Goal: Book appointment/travel/reservation

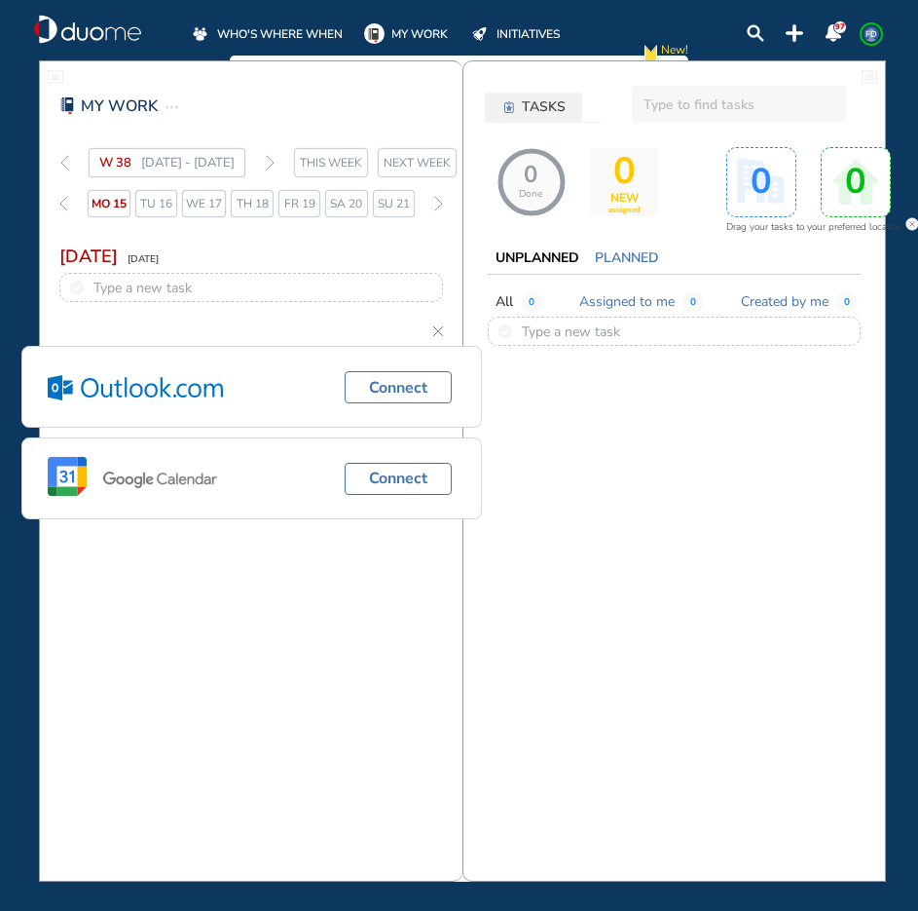
click at [247, 30] on span "WHO'S WHERE WHEN" at bounding box center [280, 33] width 126 height 19
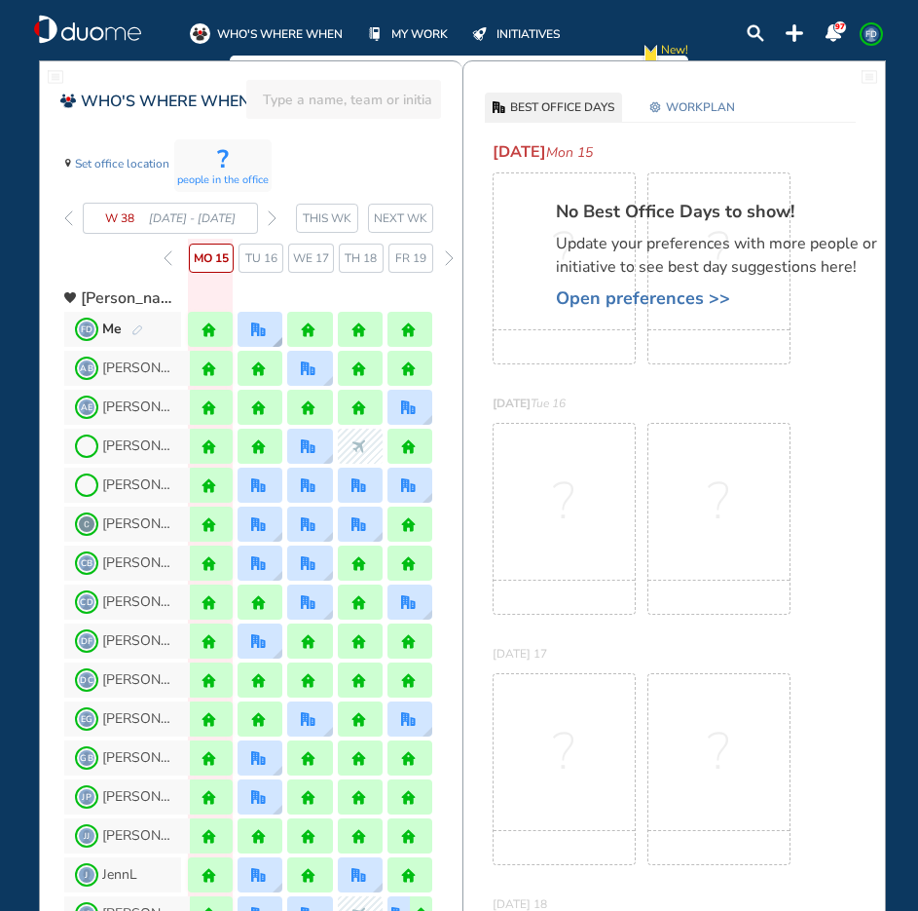
click at [248, 325] on div at bounding box center [260, 329] width 45 height 35
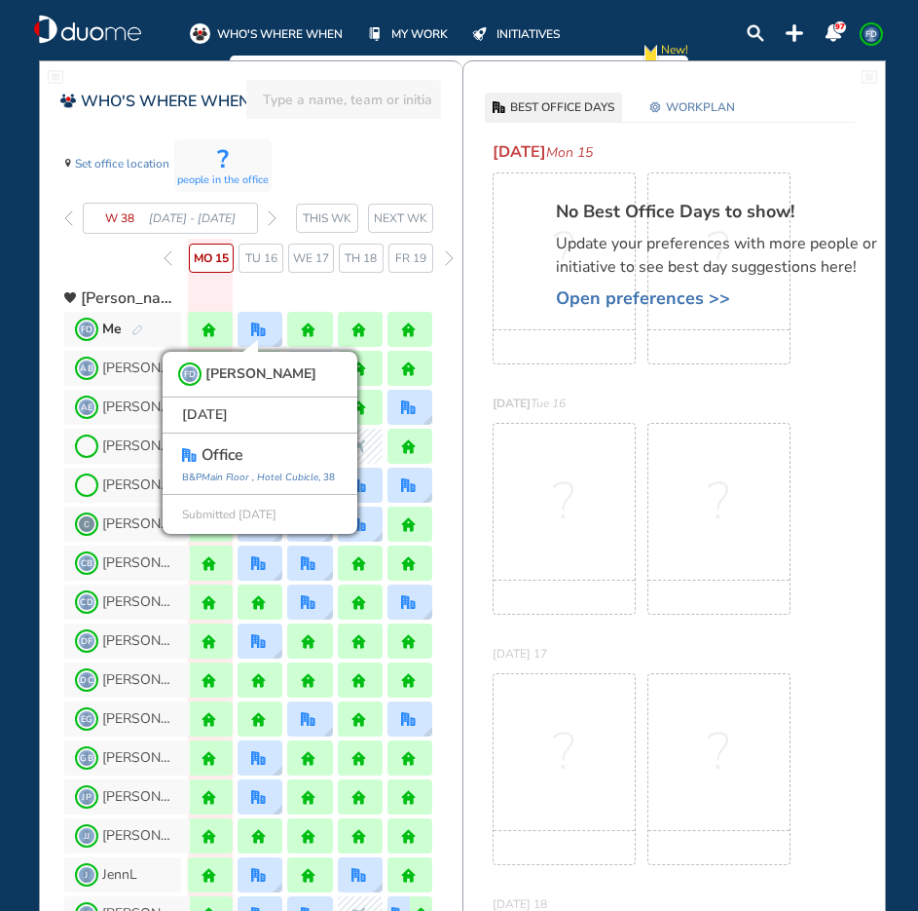
click at [270, 217] on img "forward week" at bounding box center [272, 218] width 9 height 16
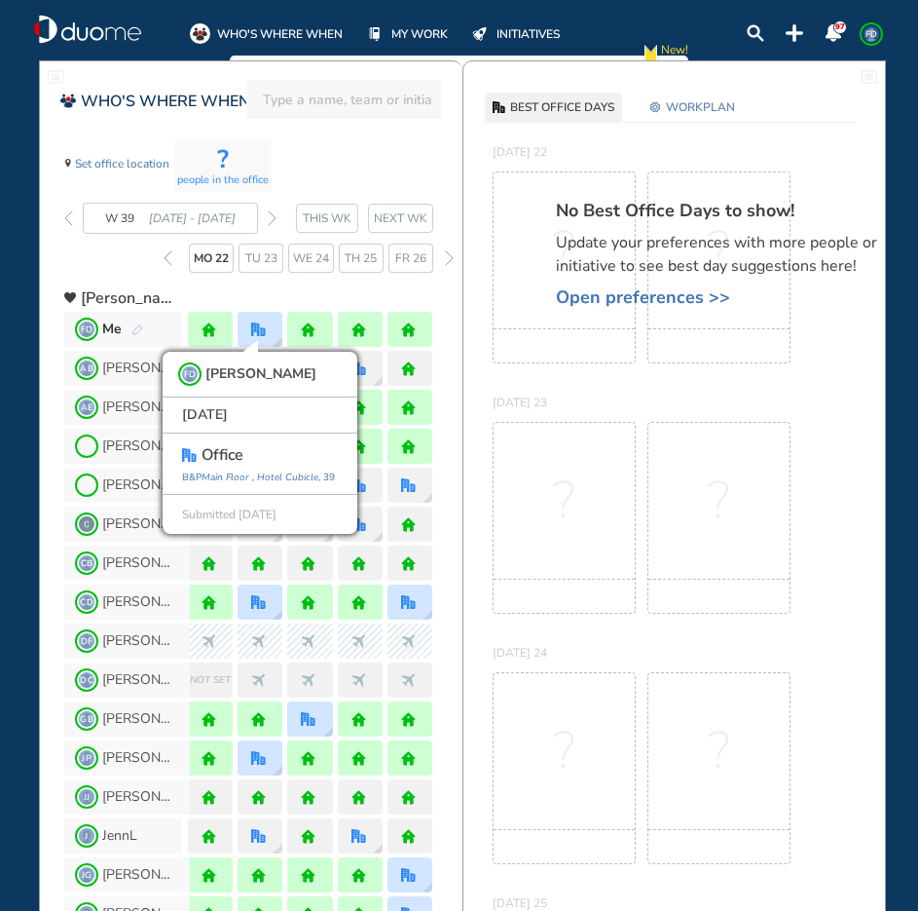
click at [270, 217] on img "forward week" at bounding box center [272, 218] width 9 height 16
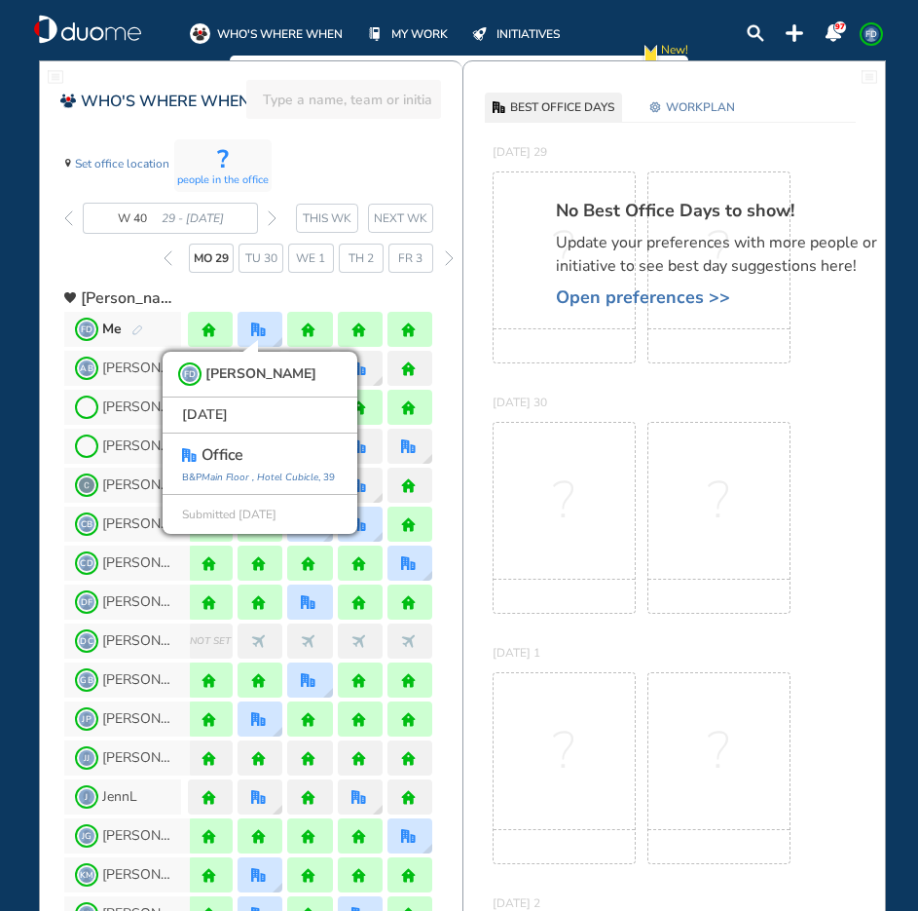
click at [370, 149] on div "? people in the office Set office location W 40 29 - 5 Oct' 25 THIS WK NEXT WK …" at bounding box center [263, 205] width 398 height 134
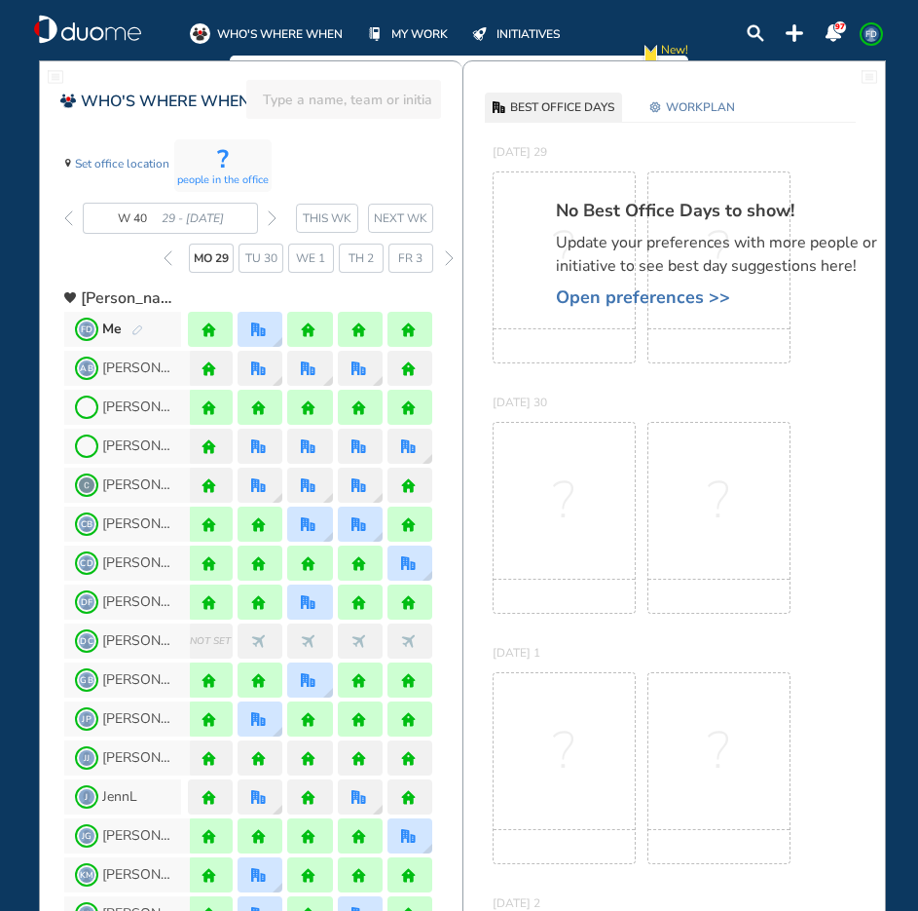
click at [271, 212] on img "forward week" at bounding box center [272, 218] width 9 height 16
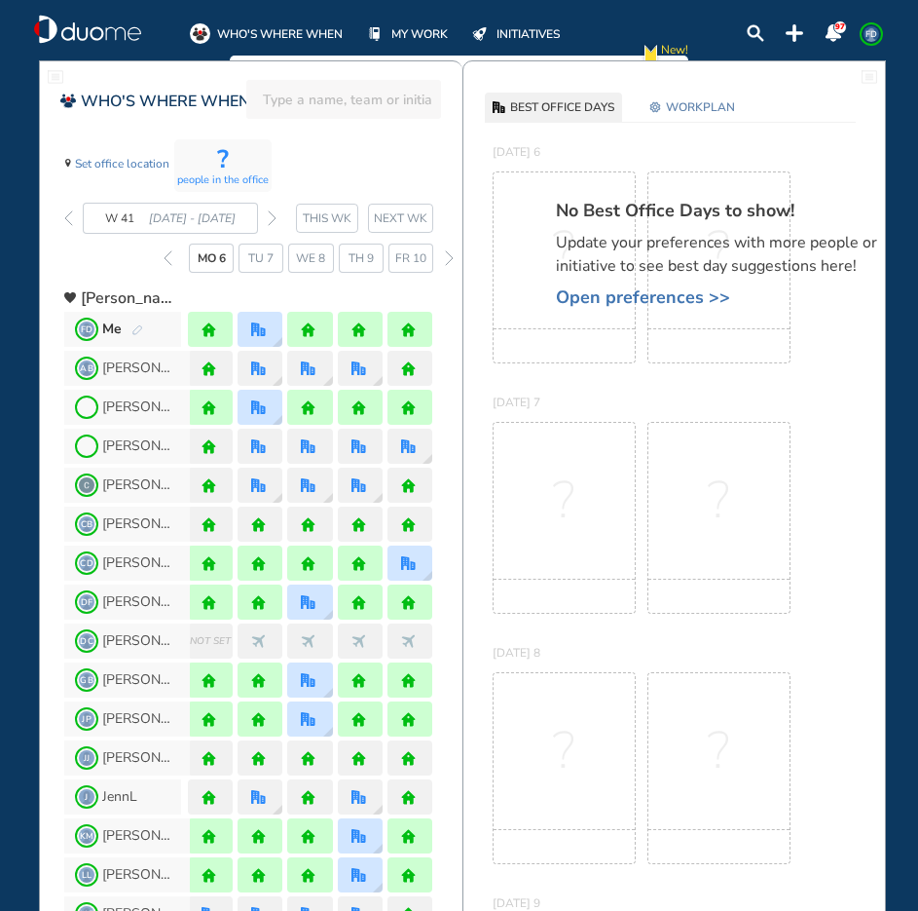
click at [271, 212] on img "forward week" at bounding box center [272, 218] width 9 height 16
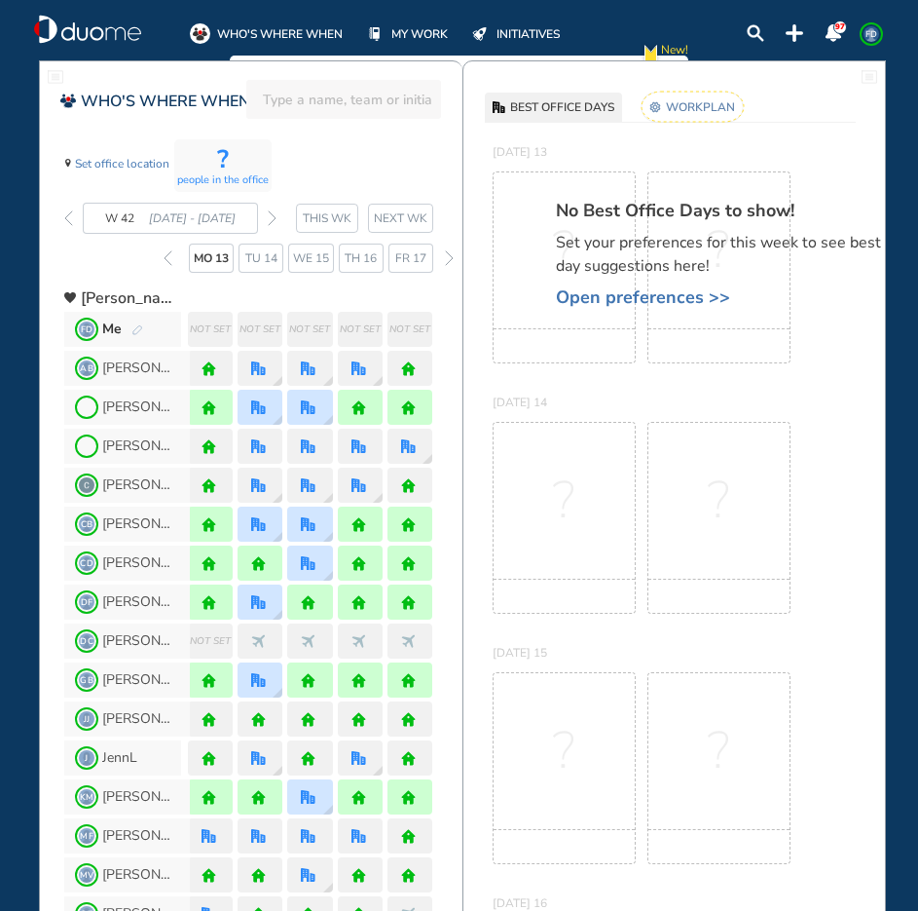
click at [604, 301] on span "Open preferences >>" at bounding box center [726, 296] width 341 height 19
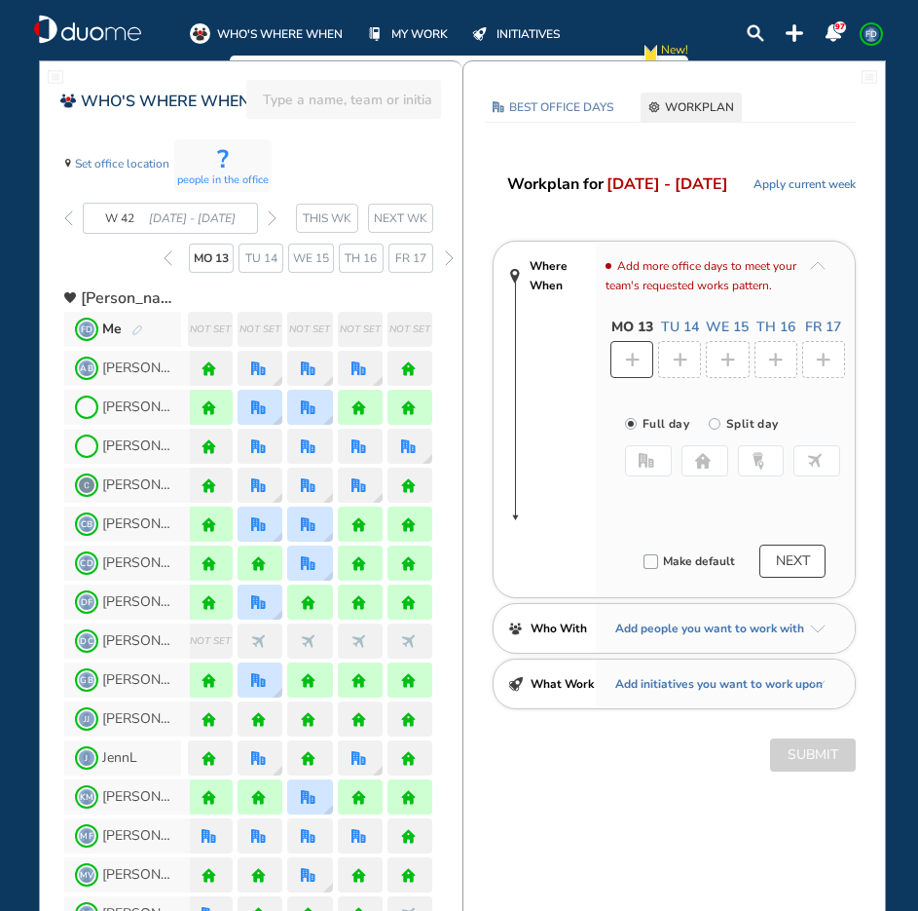
click at [689, 467] on button "home" at bounding box center [705, 460] width 47 height 31
click at [681, 364] on img "plus-rounded-bdbdbd" at bounding box center [680, 360] width 15 height 15
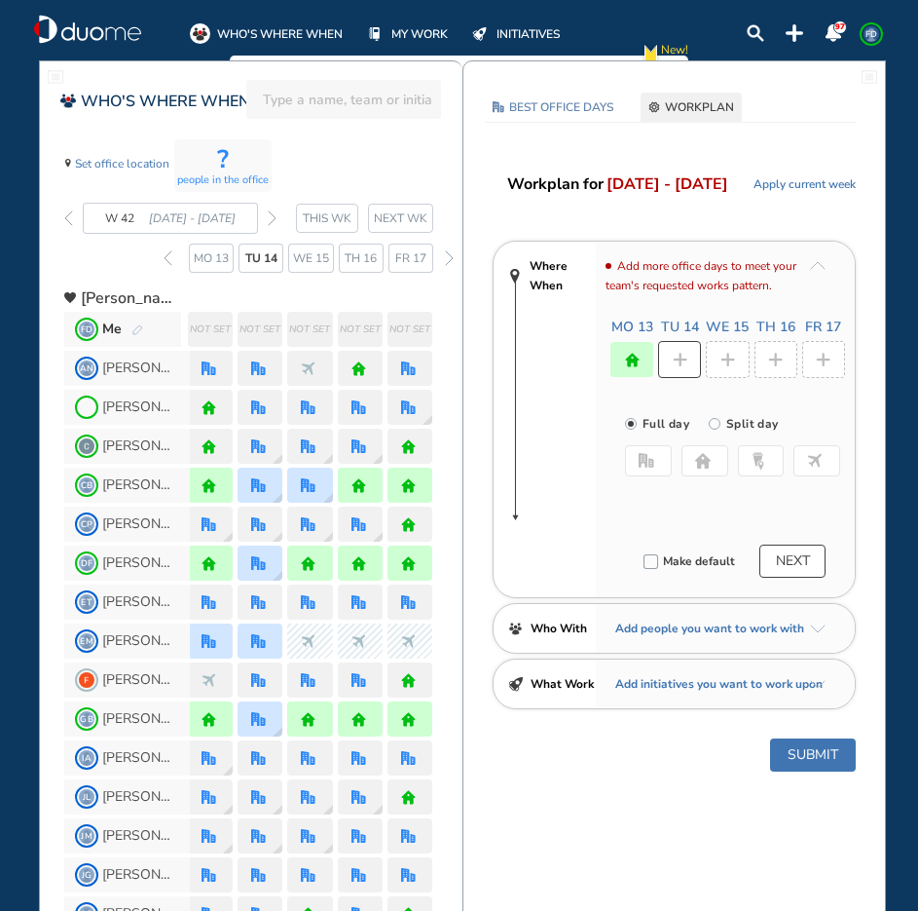
click at [703, 467] on img "home-bdbdbd" at bounding box center [703, 461] width 16 height 16
click at [729, 357] on img "plus-rounded-bdbdbd" at bounding box center [728, 360] width 15 height 15
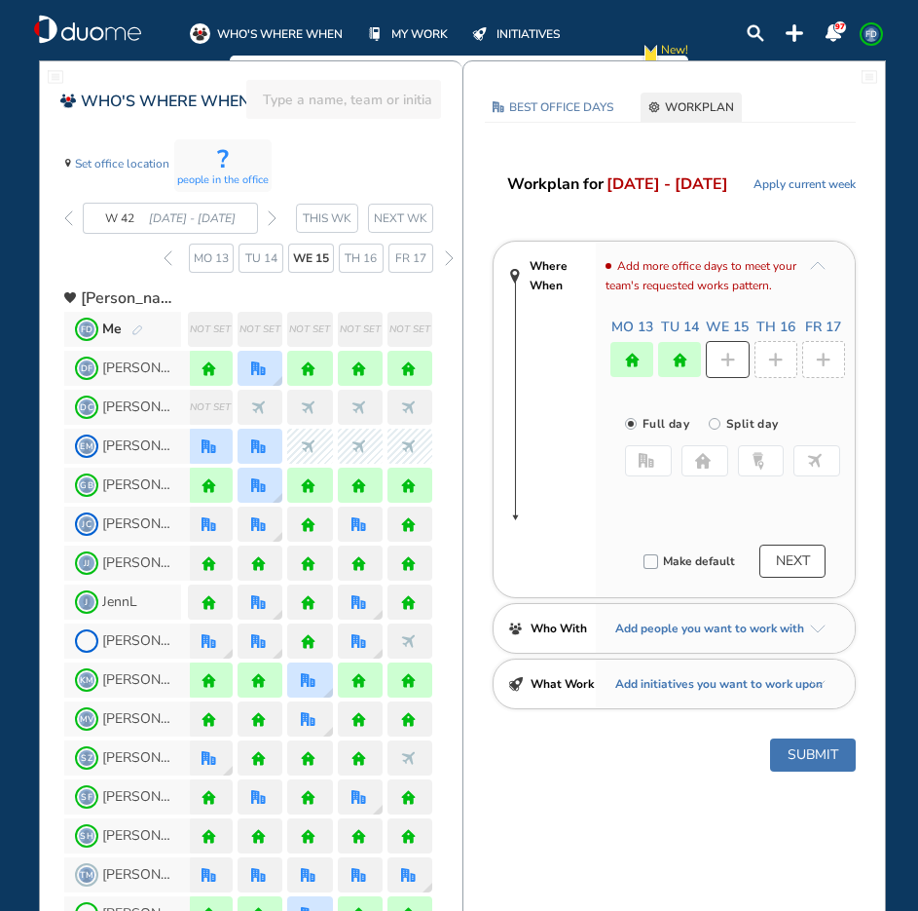
click at [655, 459] on button "office" at bounding box center [648, 460] width 47 height 31
click at [696, 497] on button "Select location" at bounding box center [677, 499] width 78 height 19
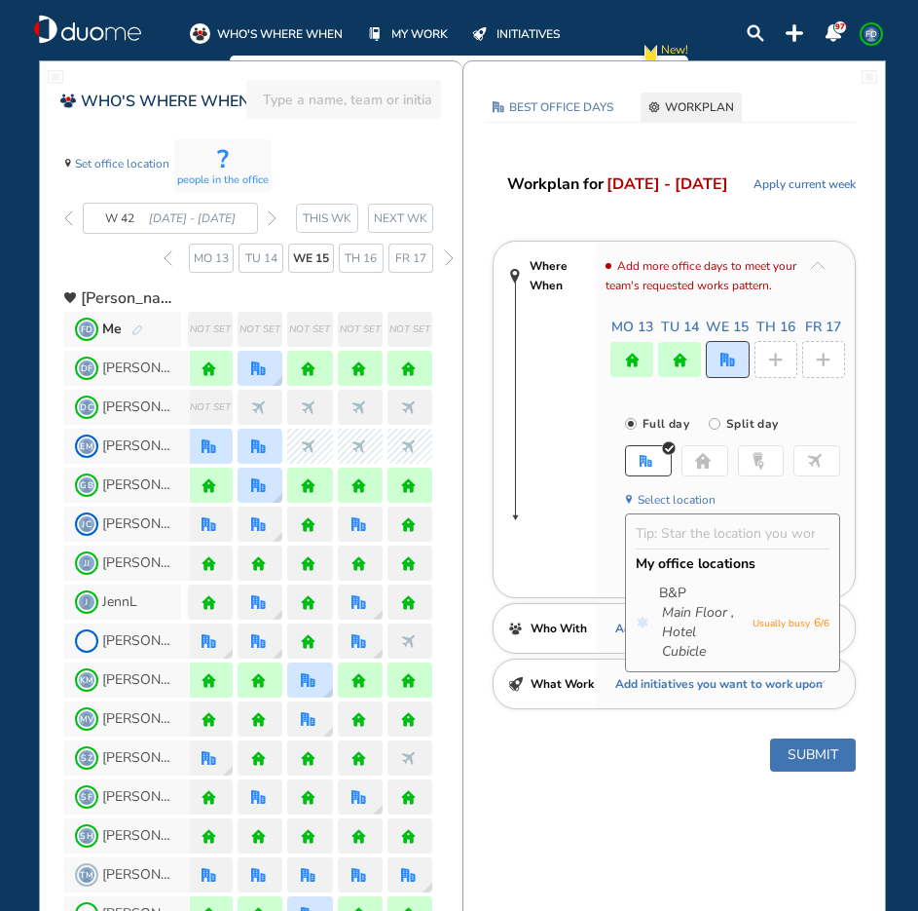
click at [708, 462] on img "home-bdbdbd" at bounding box center [703, 461] width 16 height 16
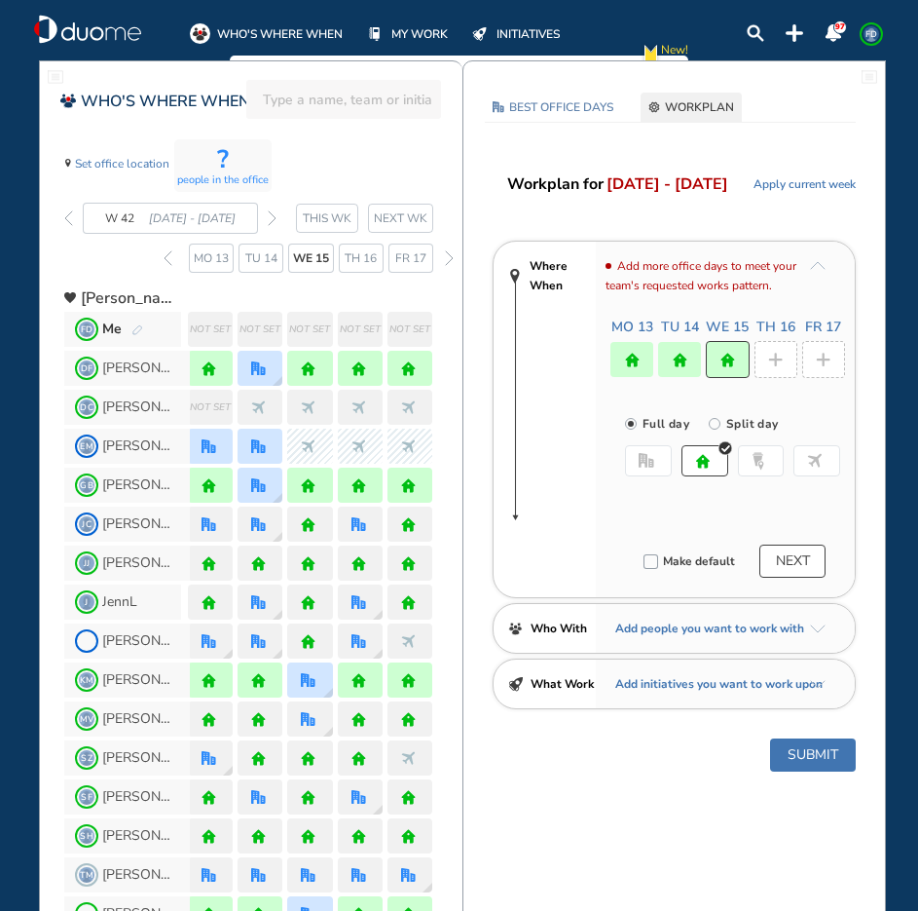
click at [776, 359] on img "plus-rounded-bdbdbd" at bounding box center [775, 360] width 15 height 15
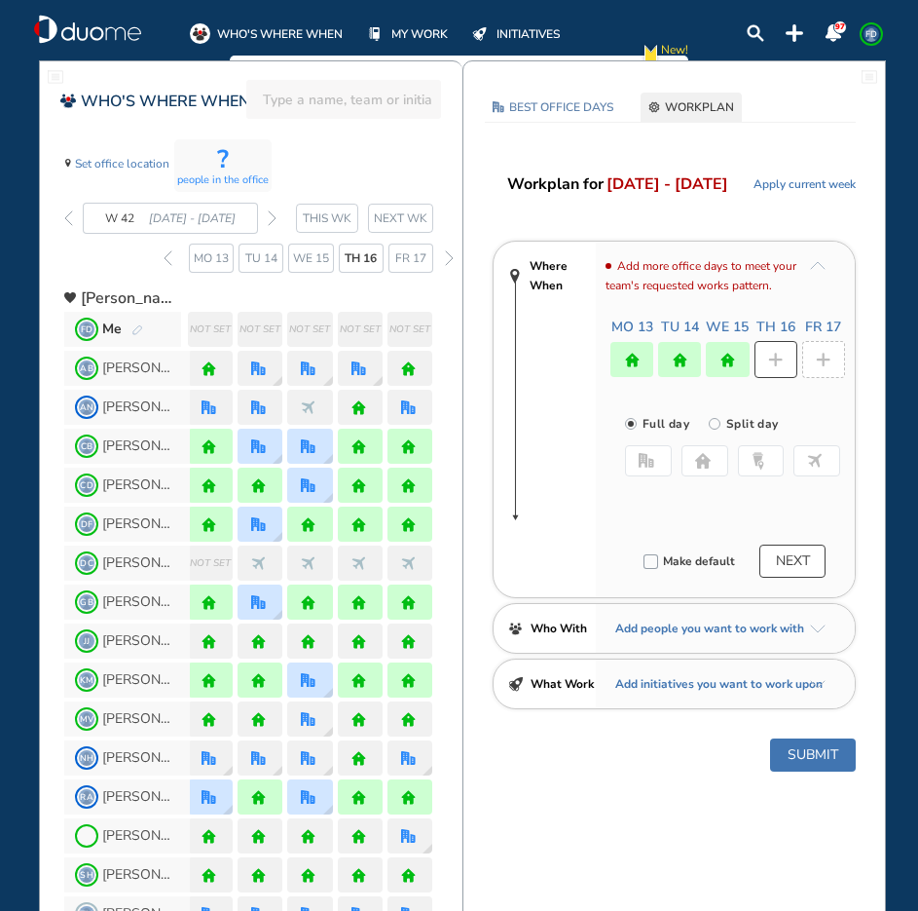
click at [654, 468] on button "office" at bounding box center [648, 460] width 47 height 31
click at [679, 500] on button "Select location" at bounding box center [677, 499] width 78 height 19
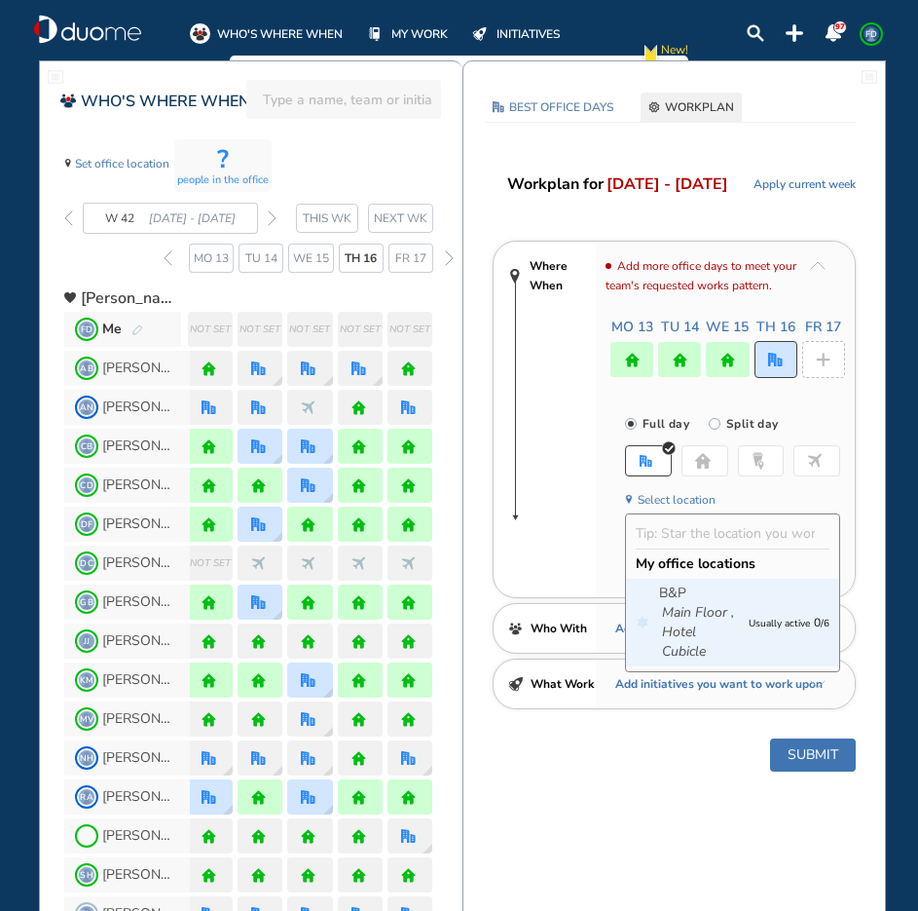
click at [695, 620] on icon "Main Floor ," at bounding box center [698, 612] width 72 height 19
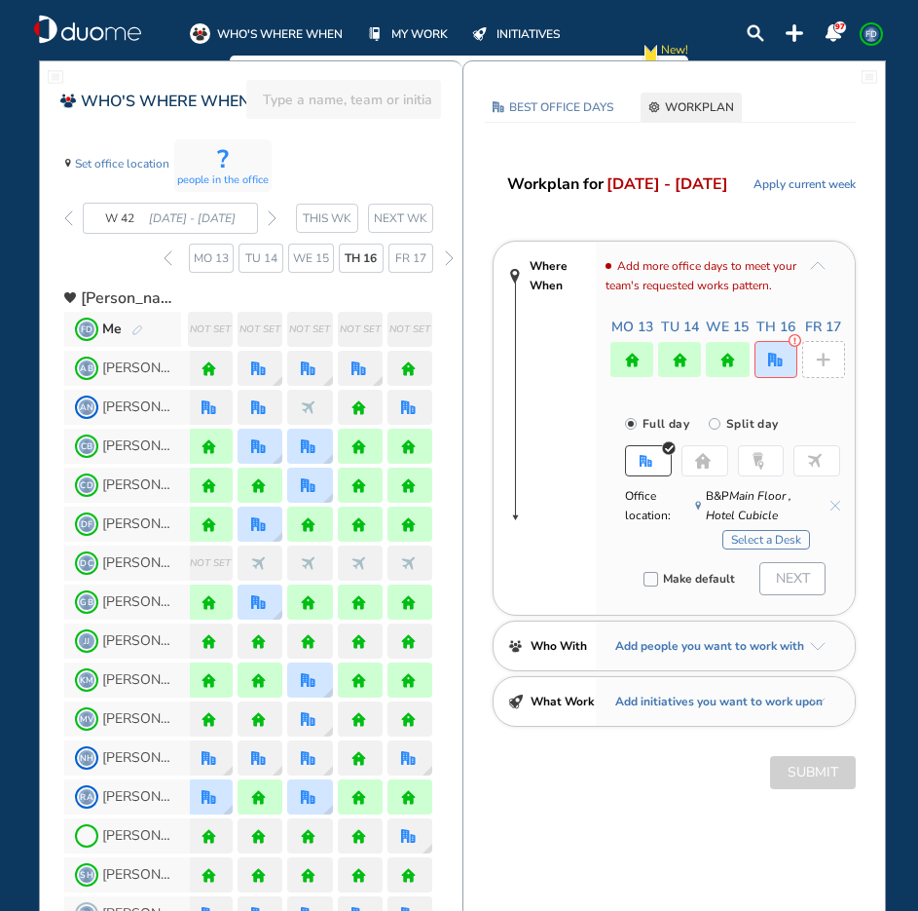
click at [740, 541] on button "Select a Desk" at bounding box center [767, 539] width 88 height 19
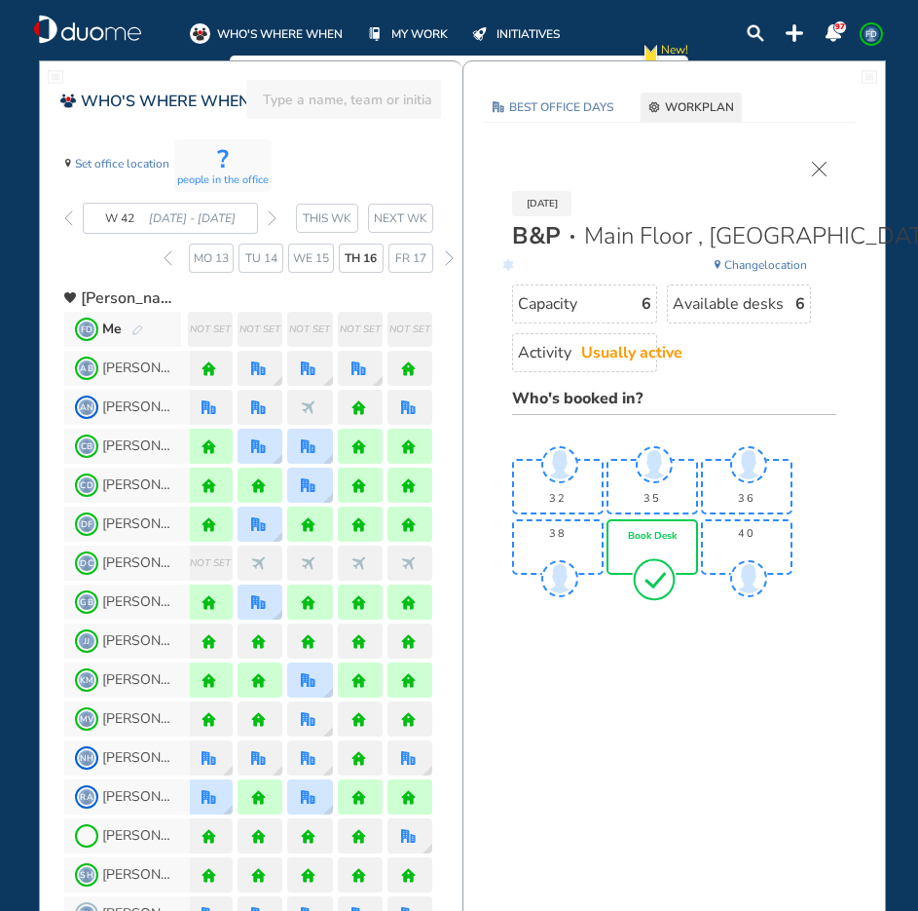
click at [673, 526] on div "Book Desk" at bounding box center [653, 547] width 88 height 52
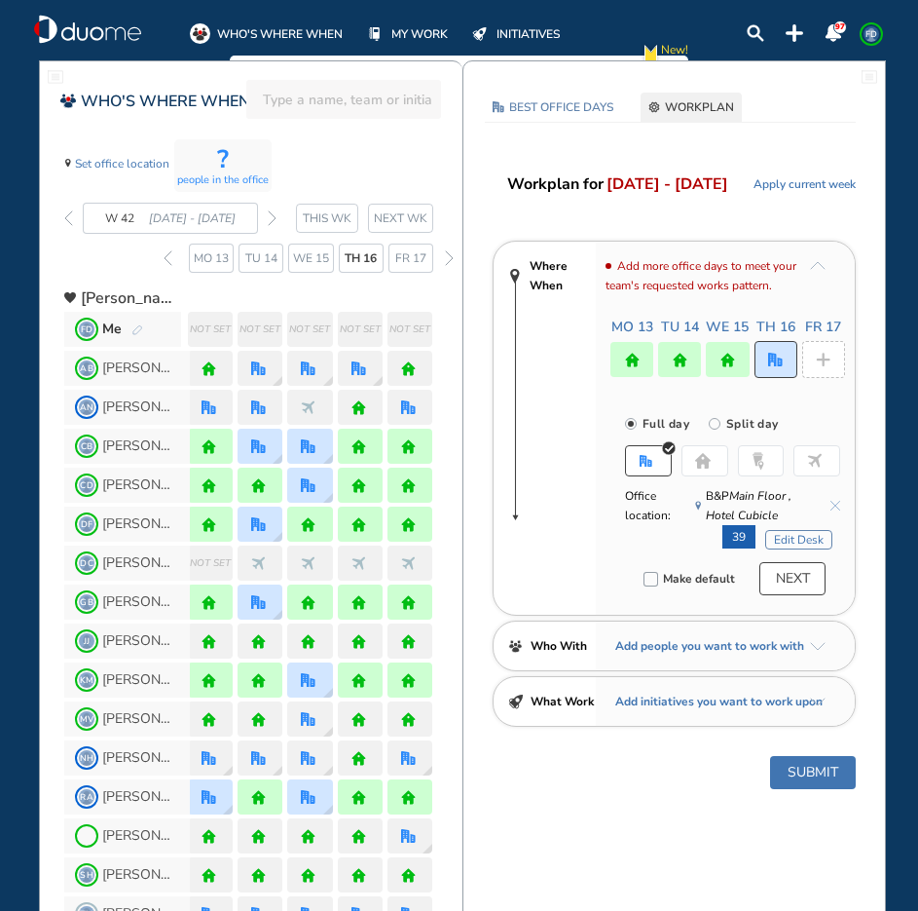
click at [824, 349] on div at bounding box center [824, 359] width 43 height 37
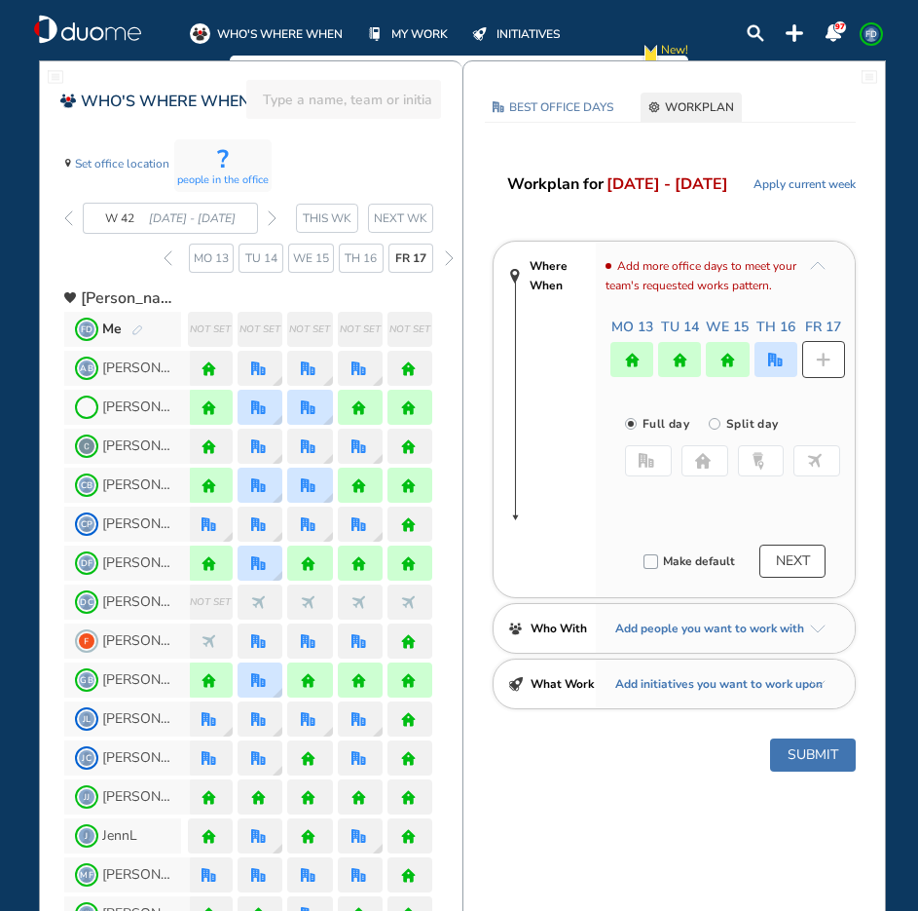
click at [690, 457] on button "home" at bounding box center [705, 460] width 47 height 31
click at [838, 757] on button "Submit" at bounding box center [813, 754] width 86 height 33
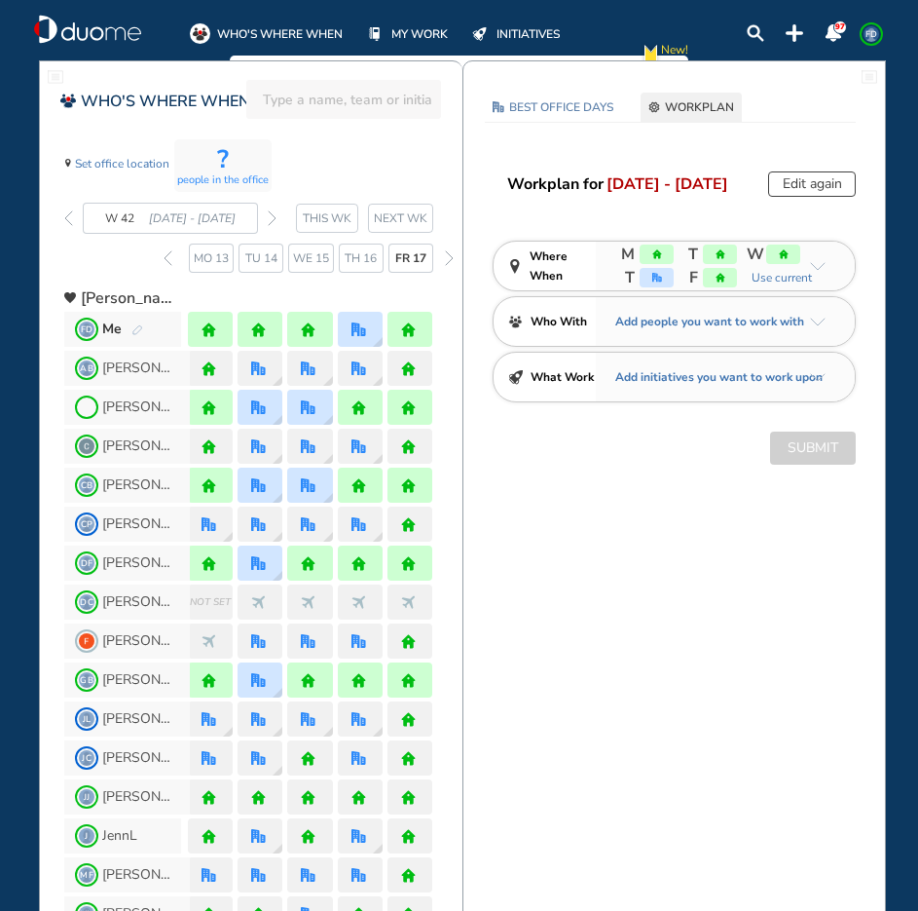
click at [273, 218] on img "forward week" at bounding box center [272, 218] width 9 height 16
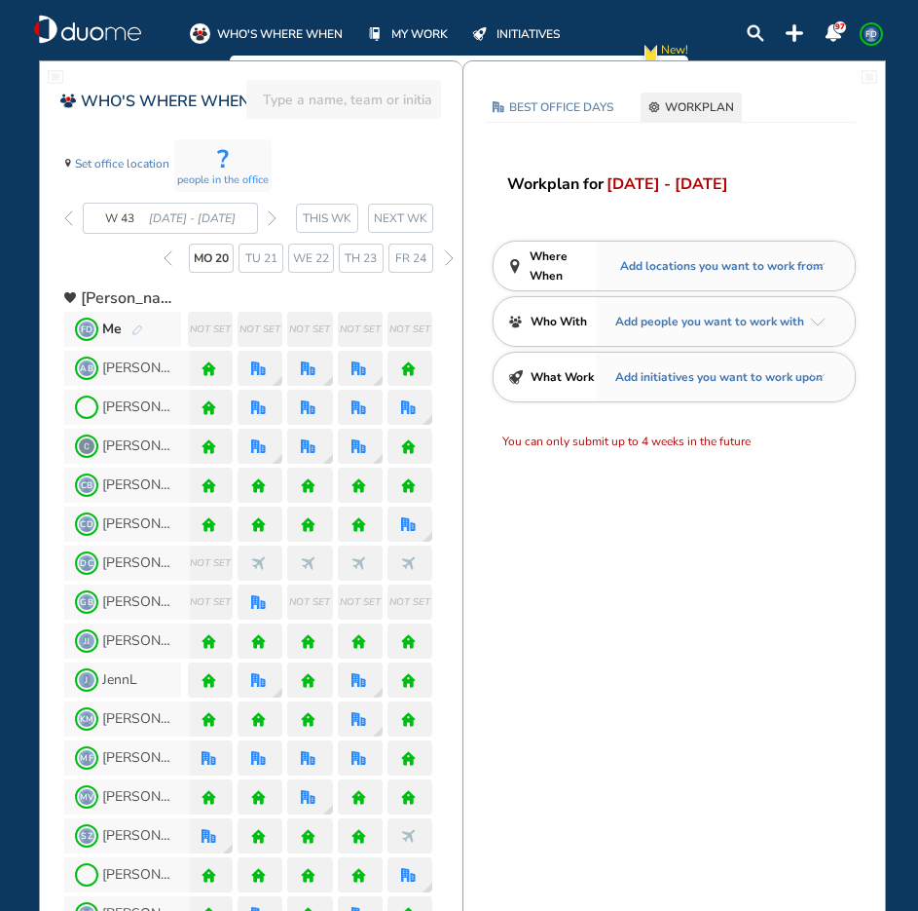
click at [64, 218] on img "back week" at bounding box center [68, 218] width 9 height 16
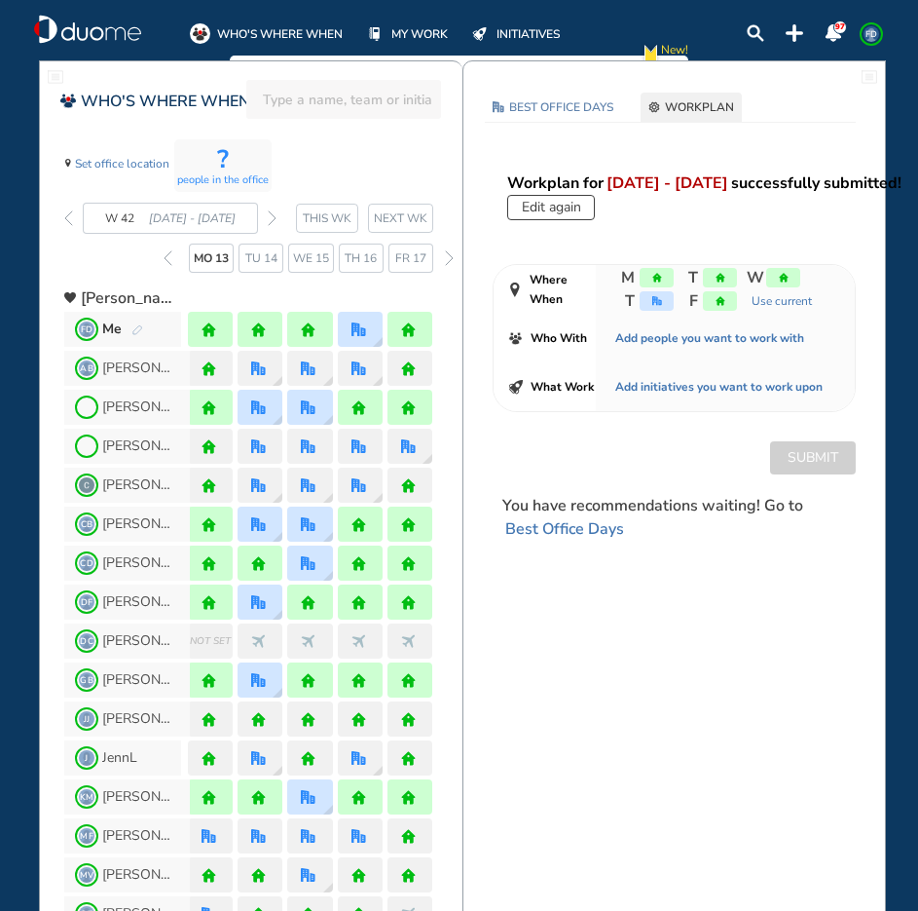
click at [64, 218] on img "back week" at bounding box center [68, 218] width 9 height 16
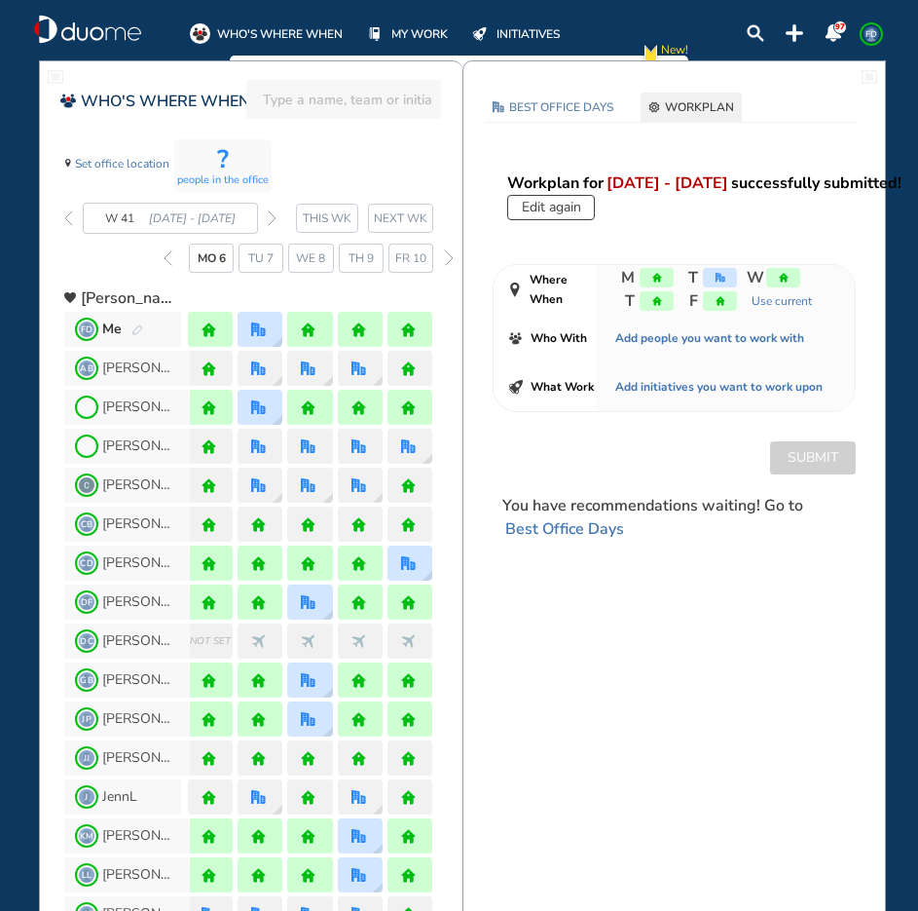
click at [276, 215] on img "forward week" at bounding box center [272, 218] width 9 height 16
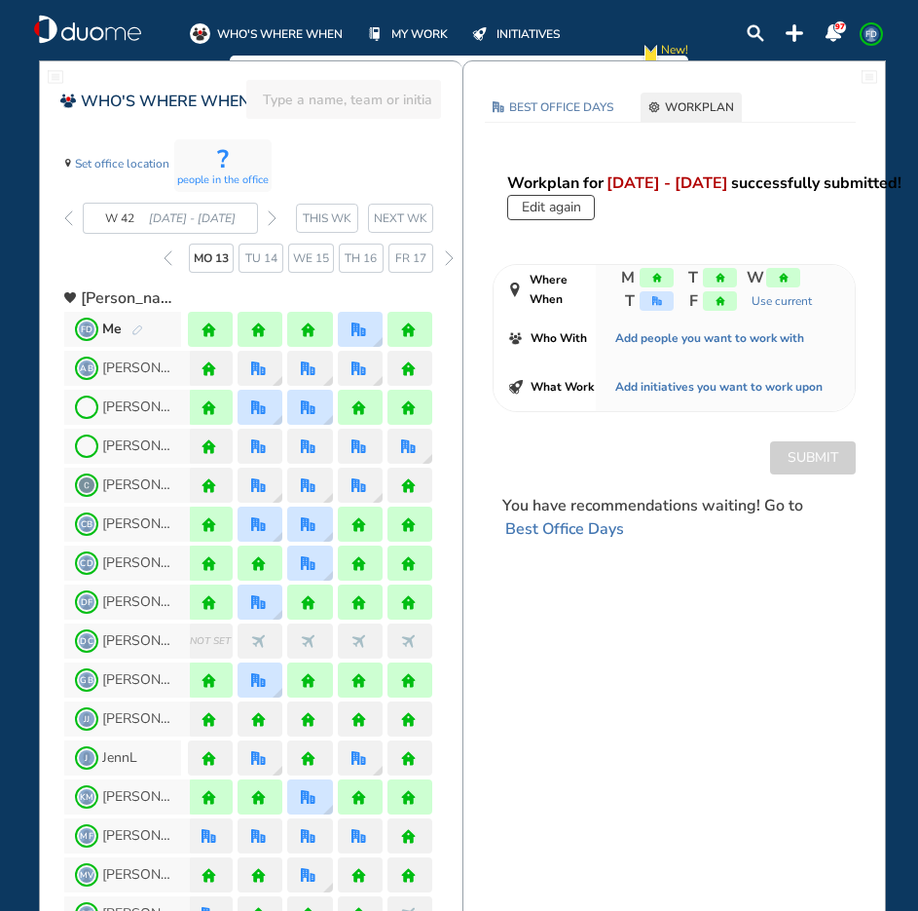
click at [276, 215] on img "forward week" at bounding box center [272, 218] width 9 height 16
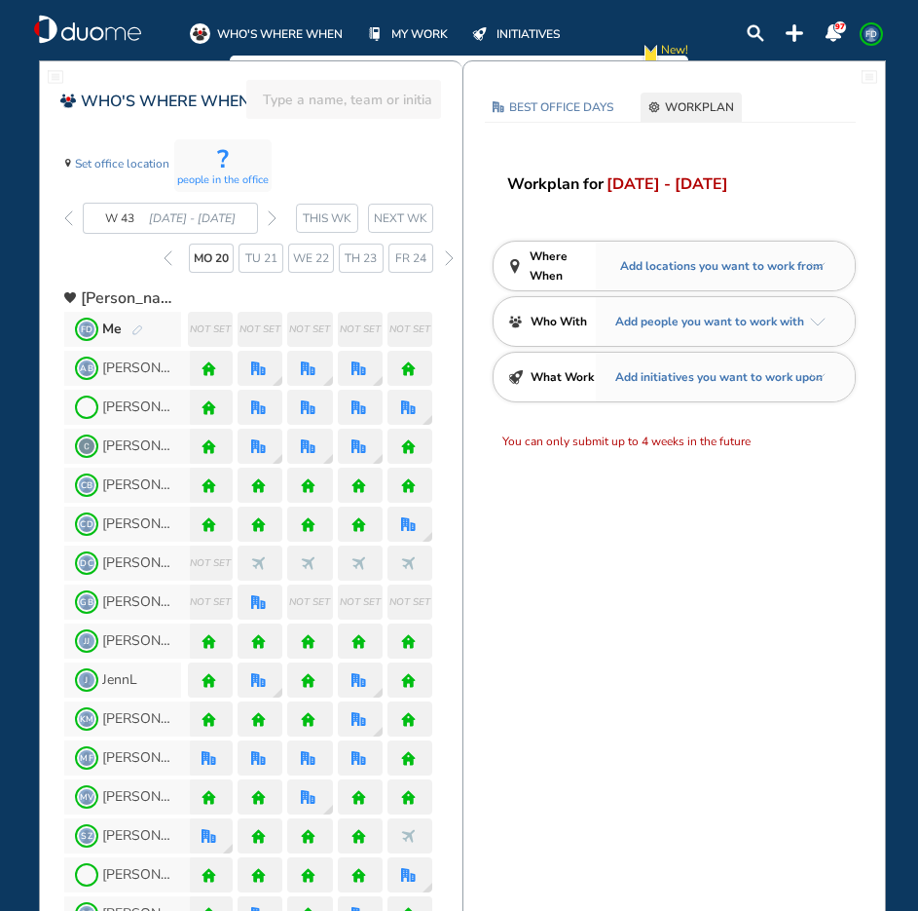
click at [64, 223] on img "back week" at bounding box center [68, 218] width 9 height 16
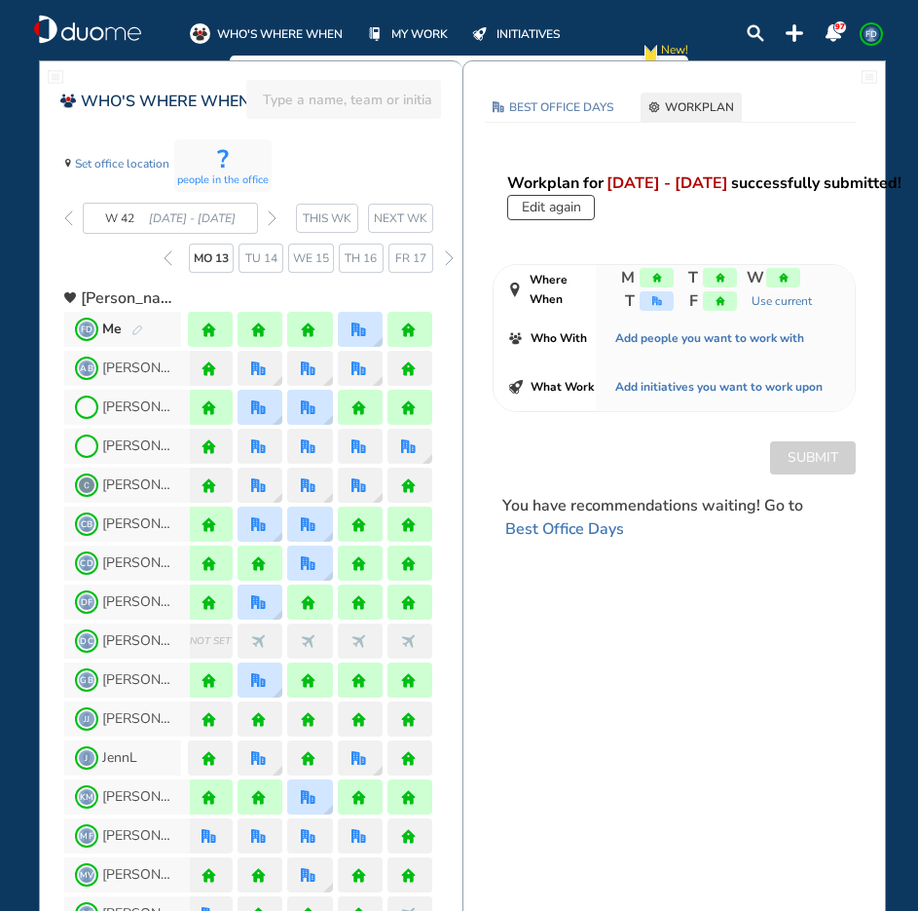
click at [64, 223] on img "back week" at bounding box center [68, 218] width 9 height 16
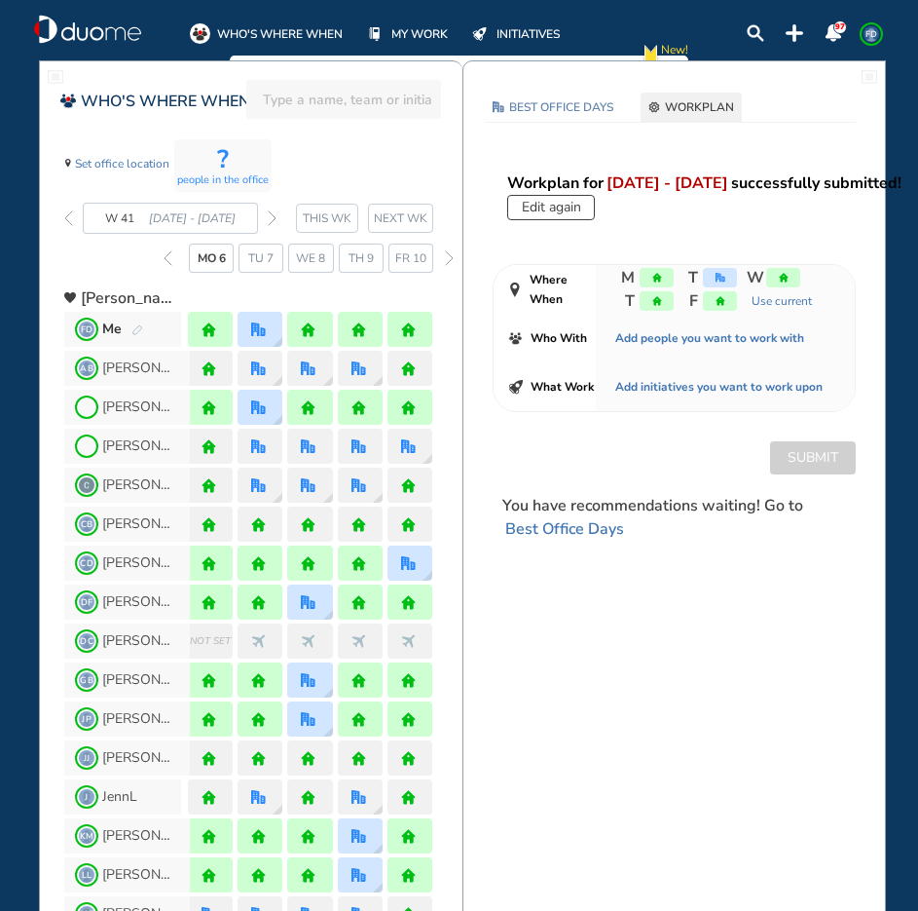
click at [64, 223] on img "back week" at bounding box center [68, 218] width 9 height 16
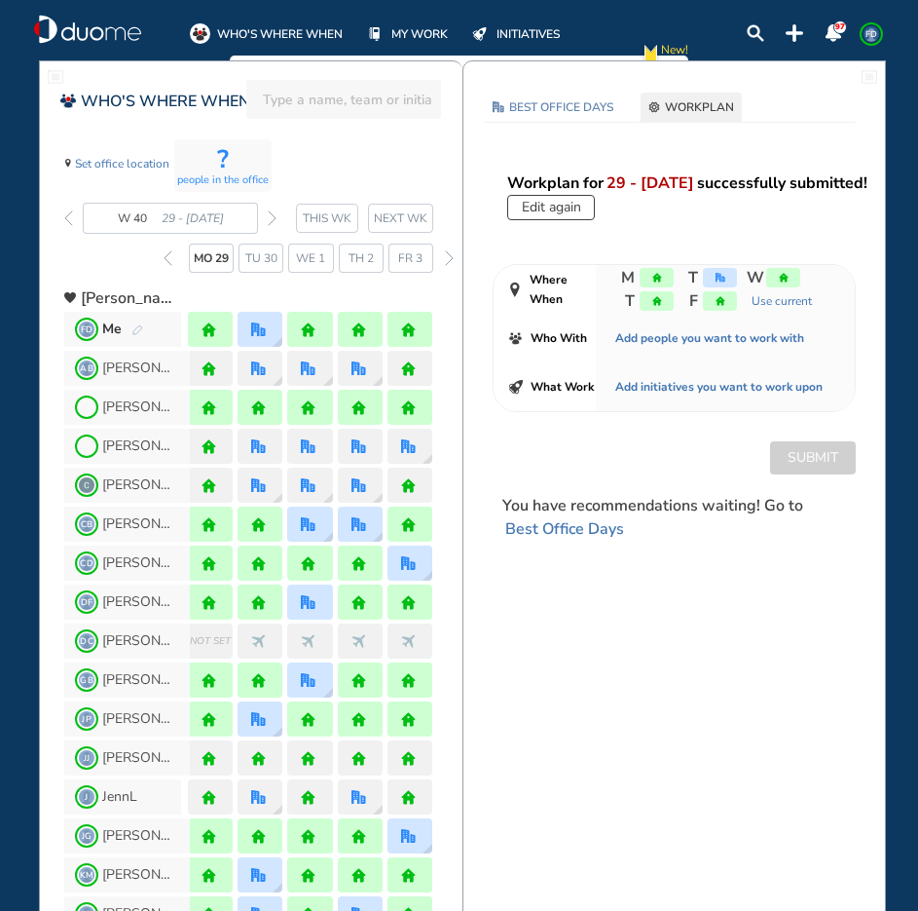
click at [271, 221] on img "forward week" at bounding box center [272, 218] width 9 height 16
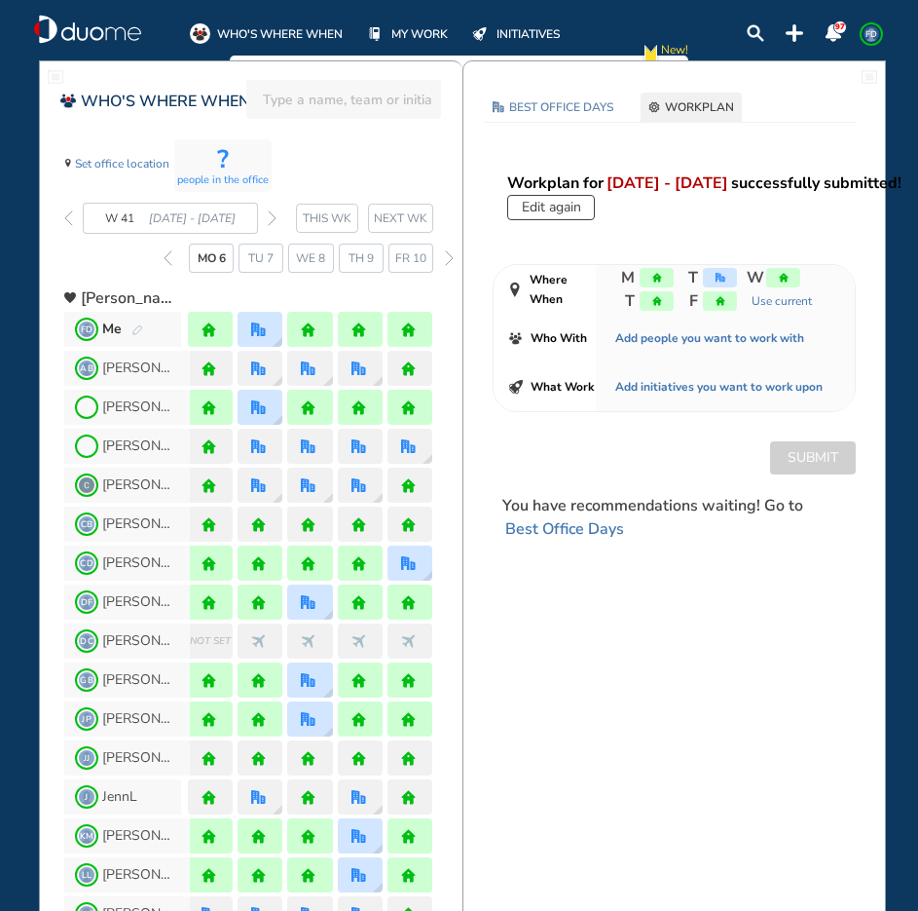
click at [271, 221] on img "forward week" at bounding box center [272, 218] width 9 height 16
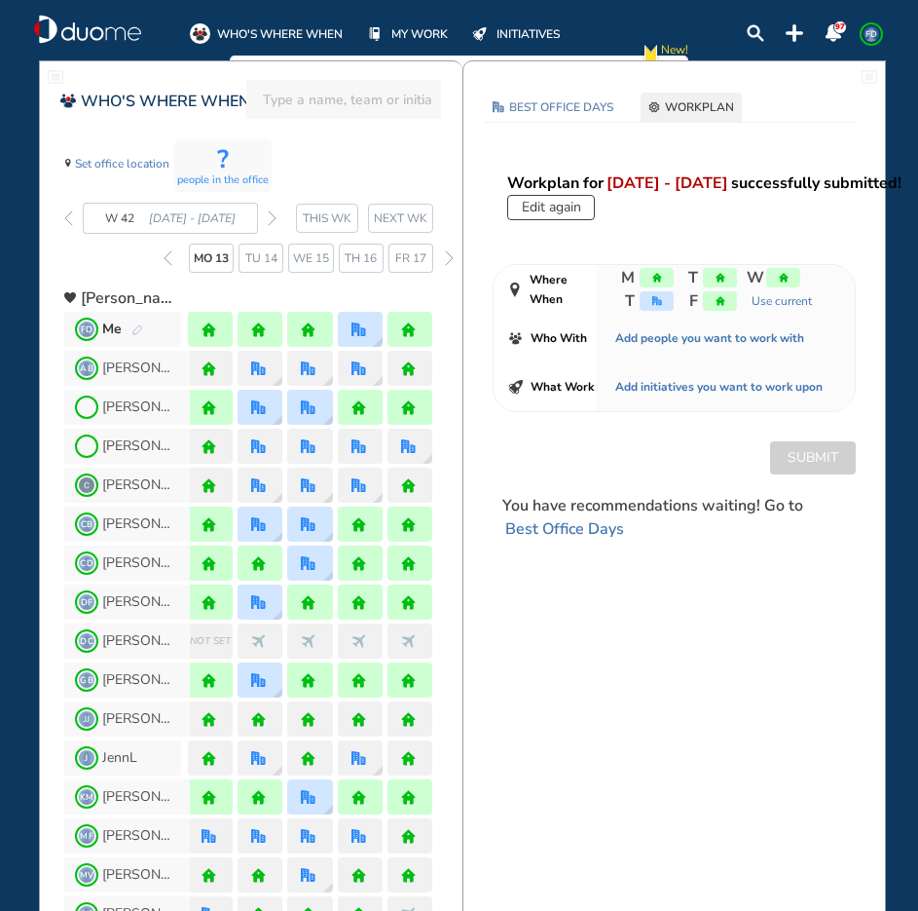
click at [271, 221] on img "forward week" at bounding box center [272, 218] width 9 height 16
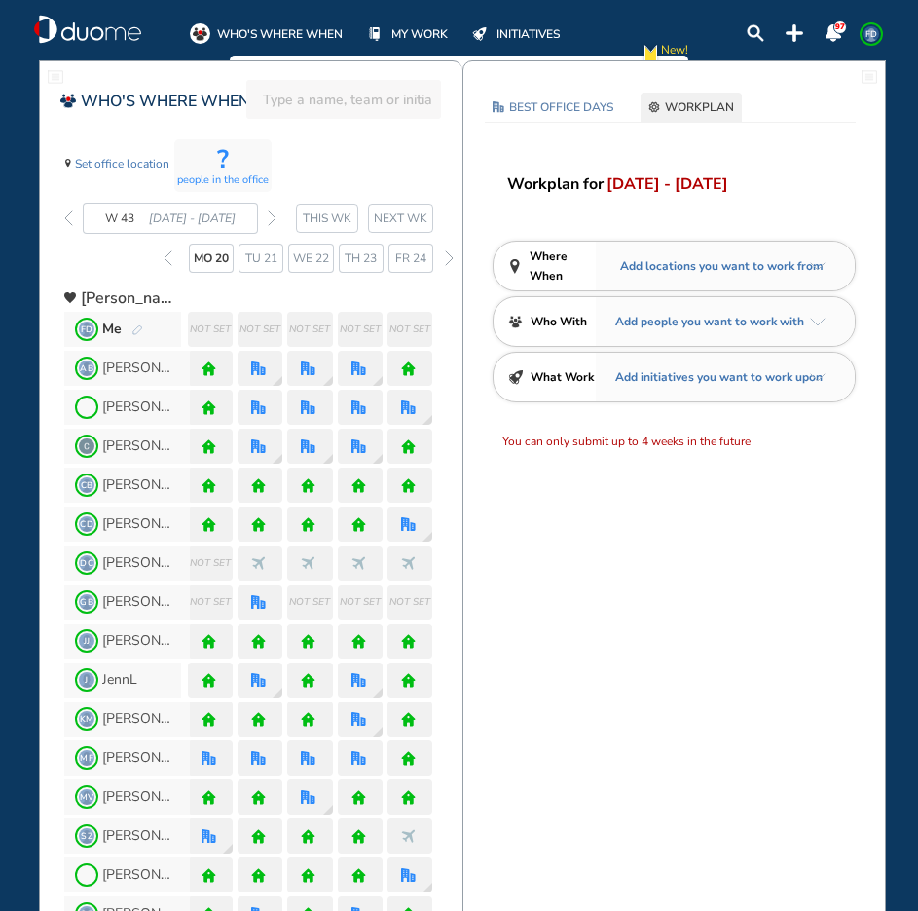
click at [271, 221] on img "forward week" at bounding box center [272, 218] width 9 height 16
click at [67, 216] on img "back week" at bounding box center [68, 218] width 9 height 16
click at [68, 213] on img "back week" at bounding box center [68, 218] width 9 height 16
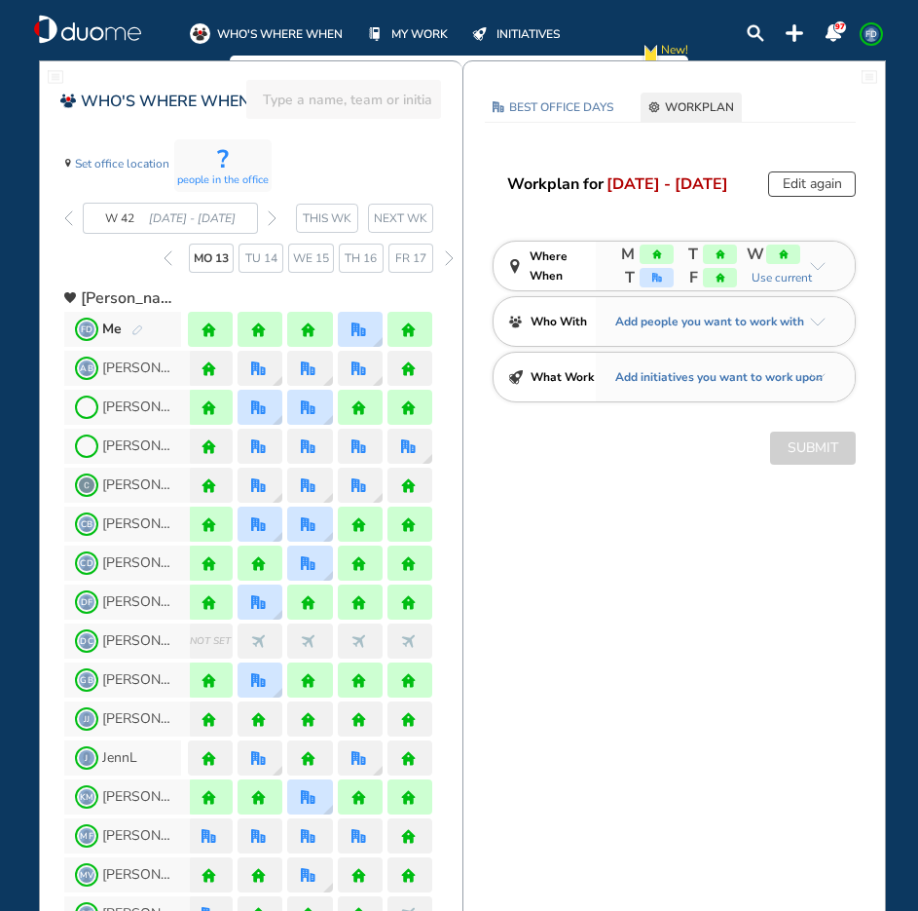
click at [68, 213] on img "back week" at bounding box center [68, 218] width 9 height 16
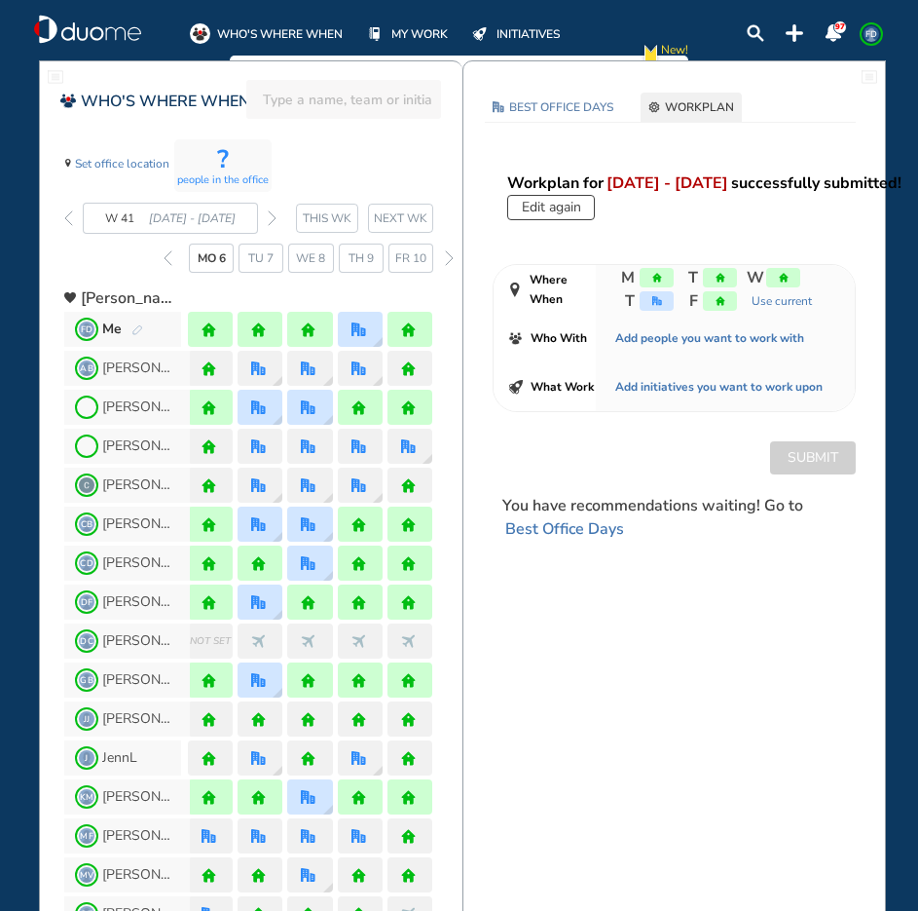
click at [68, 213] on img "back week" at bounding box center [68, 218] width 9 height 16
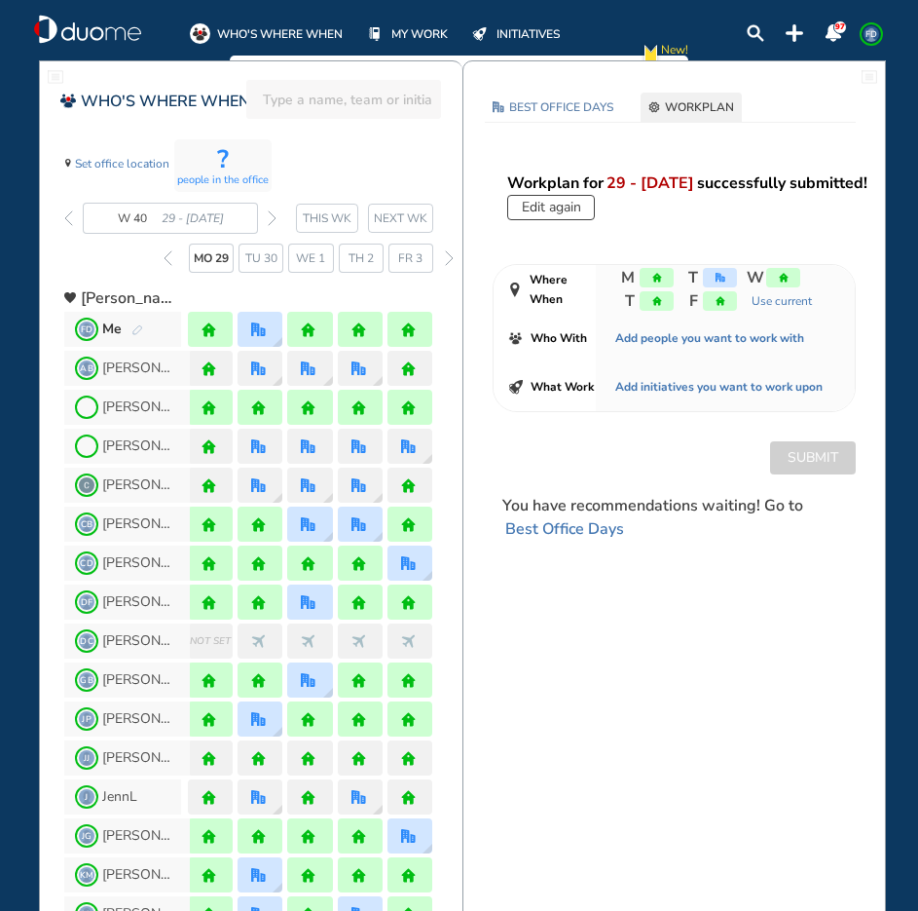
click at [68, 213] on img "back week" at bounding box center [68, 218] width 9 height 16
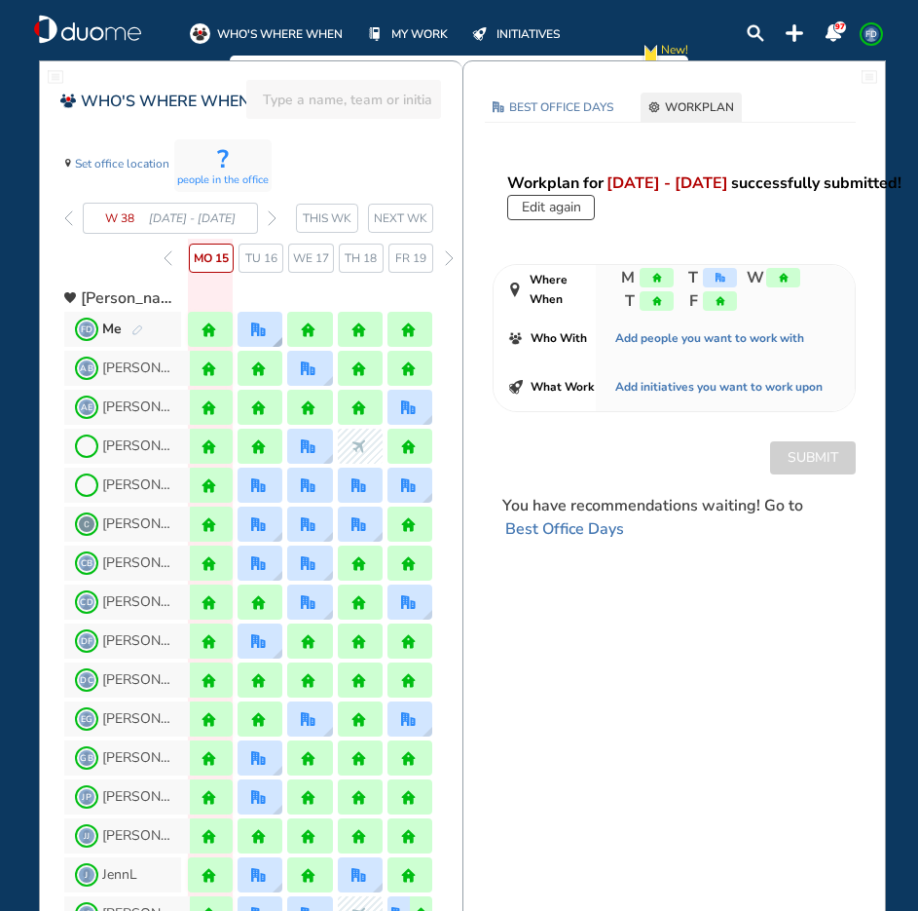
click at [265, 330] on img "office" at bounding box center [258, 329] width 15 height 15
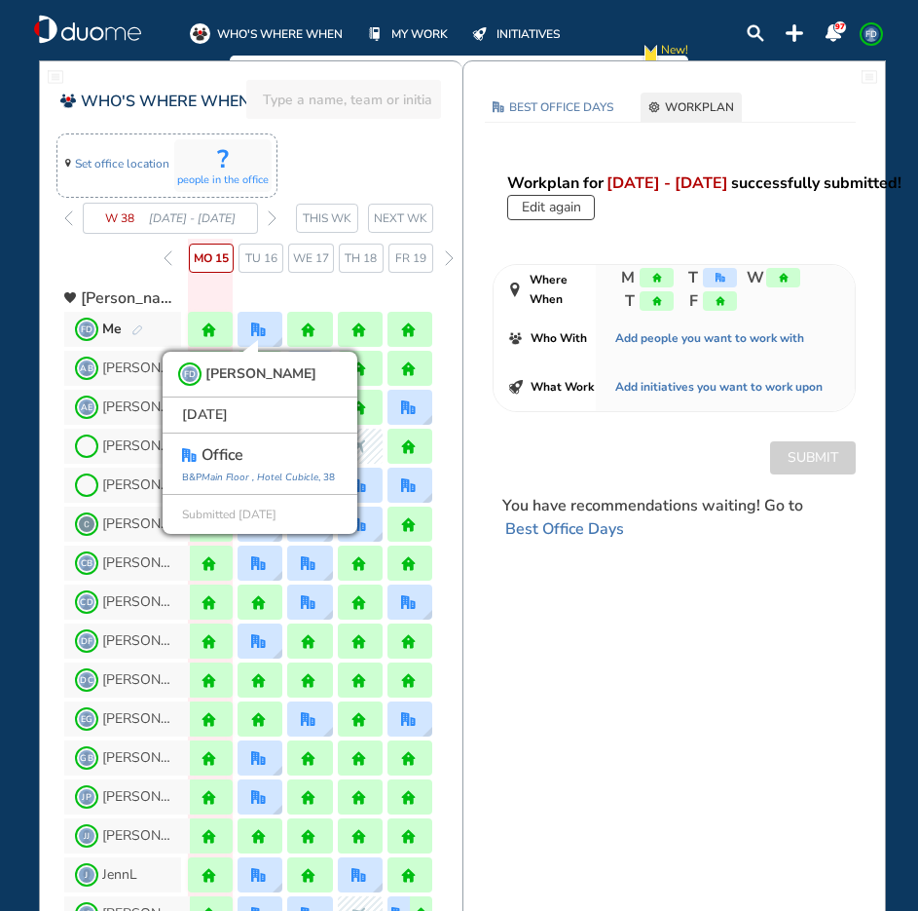
click at [107, 161] on span "Set office location" at bounding box center [122, 163] width 94 height 19
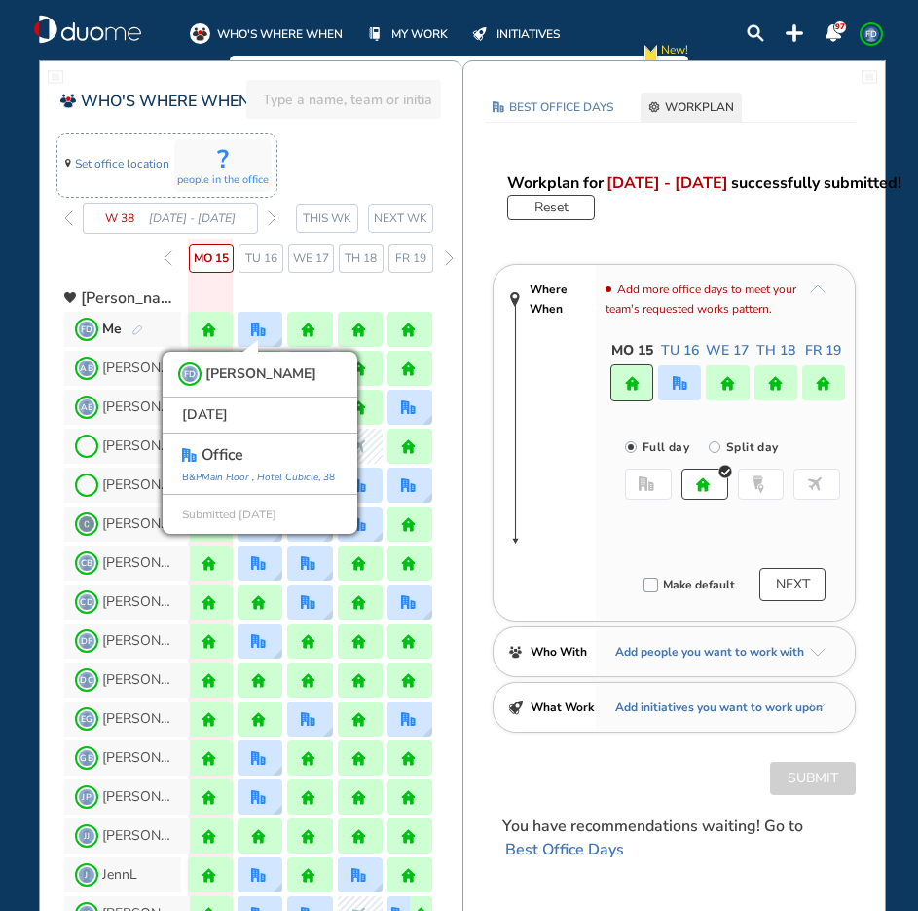
click at [212, 161] on div "? people in the office" at bounding box center [222, 165] width 97 height 53
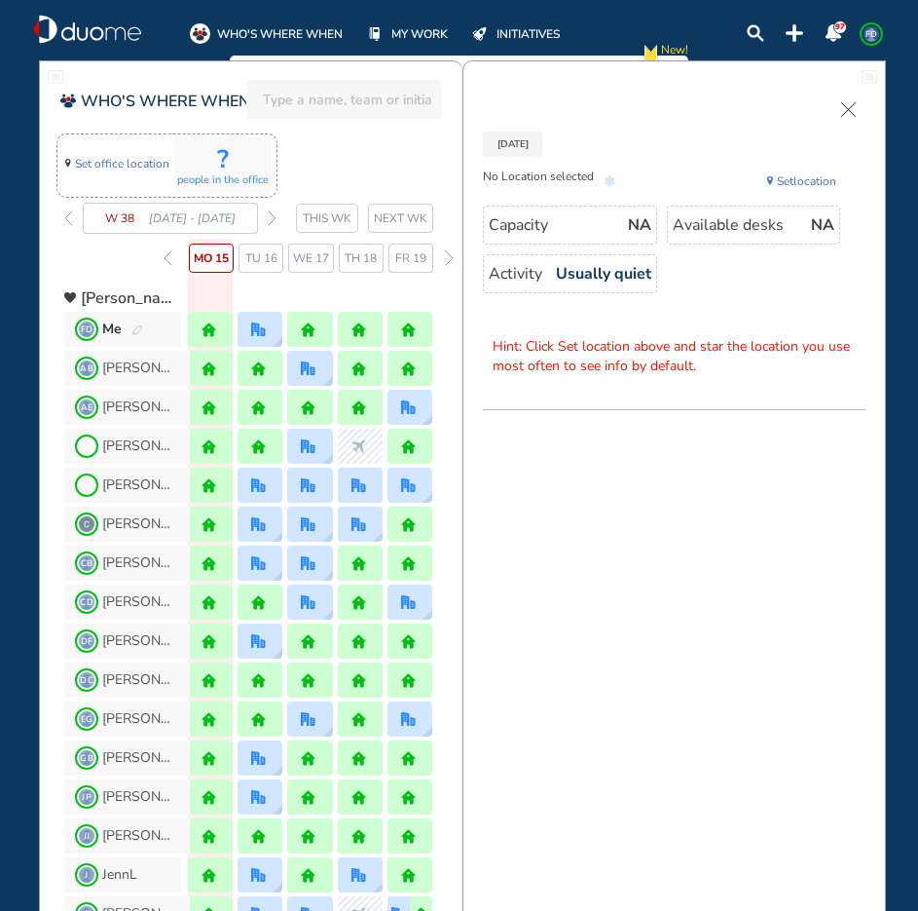
click at [268, 268] on div "Tu 16" at bounding box center [261, 257] width 45 height 29
